Goal: Check status: Check status

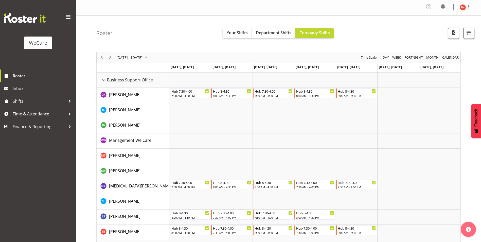
scroll to position [1585, 0]
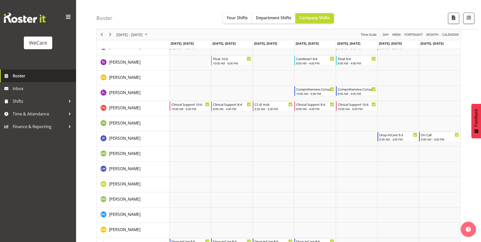
click at [21, 76] on span "Roster" at bounding box center [43, 76] width 61 height 8
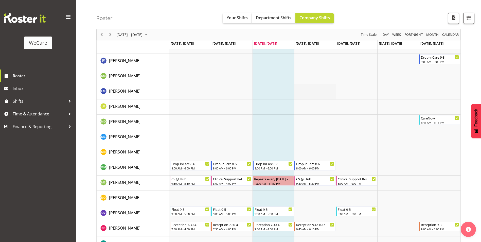
scroll to position [1675, 0]
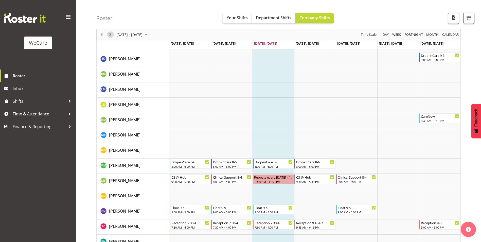
click at [111, 34] on span "Next" at bounding box center [110, 34] width 6 height 6
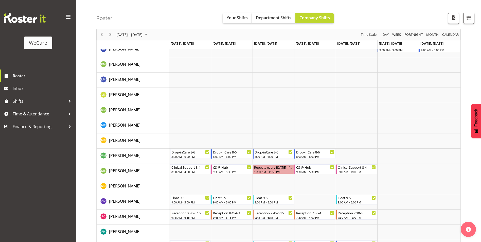
click at [149, 35] on span "September 15 - 21, 2025" at bounding box center [146, 34] width 6 height 6
click at [169, 45] on span "next month" at bounding box center [169, 47] width 9 height 9
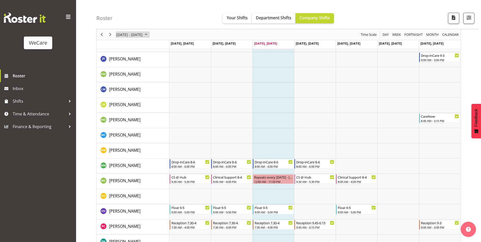
click at [149, 36] on span "September 08 - 14, 2025" at bounding box center [146, 34] width 6 height 6
click at [169, 47] on span "next month" at bounding box center [169, 47] width 9 height 9
click at [169, 48] on span "next month" at bounding box center [169, 47] width 9 height 9
click at [123, 74] on span "6" at bounding box center [122, 74] width 8 height 8
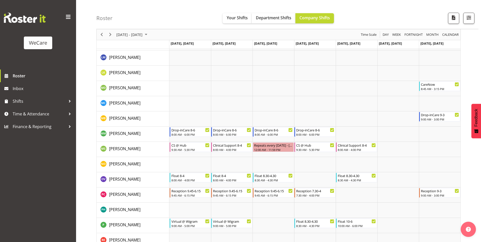
scroll to position [1624, 0]
